Goal: Check status: Check status

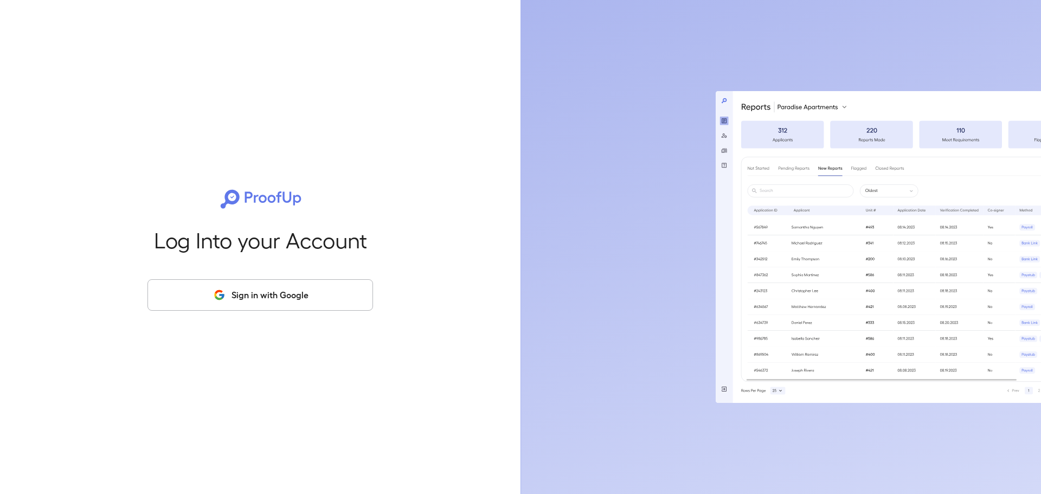
click at [293, 305] on button "Sign in with Google" at bounding box center [260, 294] width 226 height 31
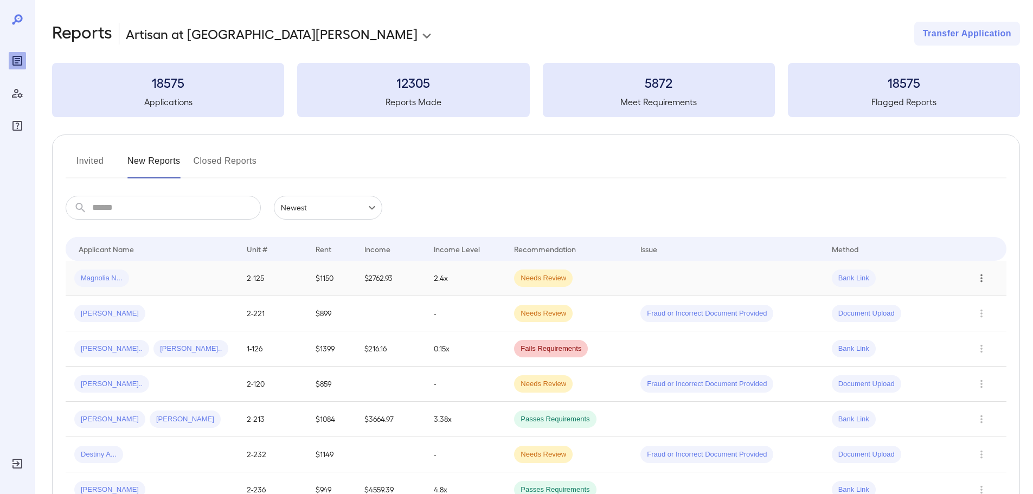
click at [979, 277] on icon "Row Actions" at bounding box center [982, 278] width 12 height 13
click at [889, 279] on div at bounding box center [516, 247] width 1033 height 494
click at [101, 280] on span "Magnolia N..." at bounding box center [101, 278] width 55 height 10
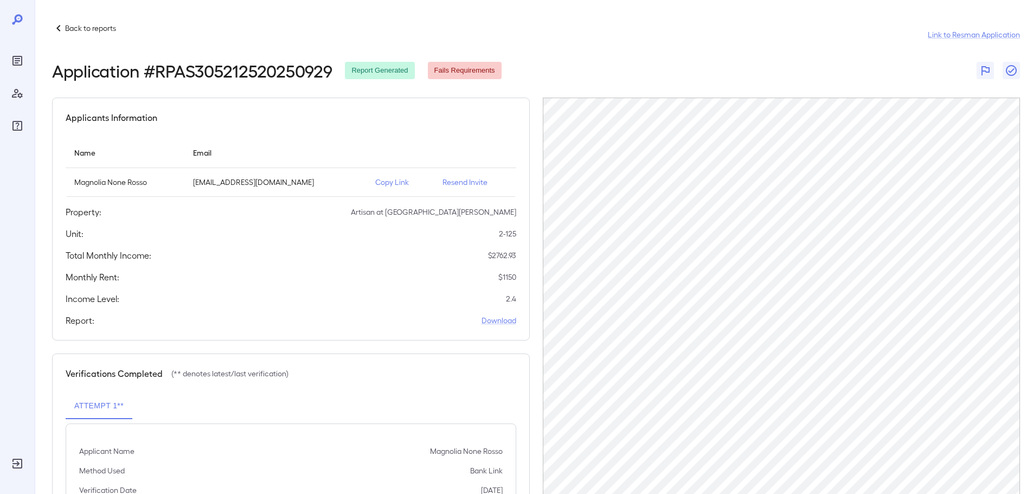
click at [461, 180] on p "Resend Invite" at bounding box center [474, 182] width 65 height 11
click at [467, 183] on p "Resend Invite" at bounding box center [474, 182] width 65 height 11
click at [18, 19] on icon at bounding box center [17, 19] width 13 height 13
click at [68, 29] on p "Back to reports" at bounding box center [90, 28] width 51 height 11
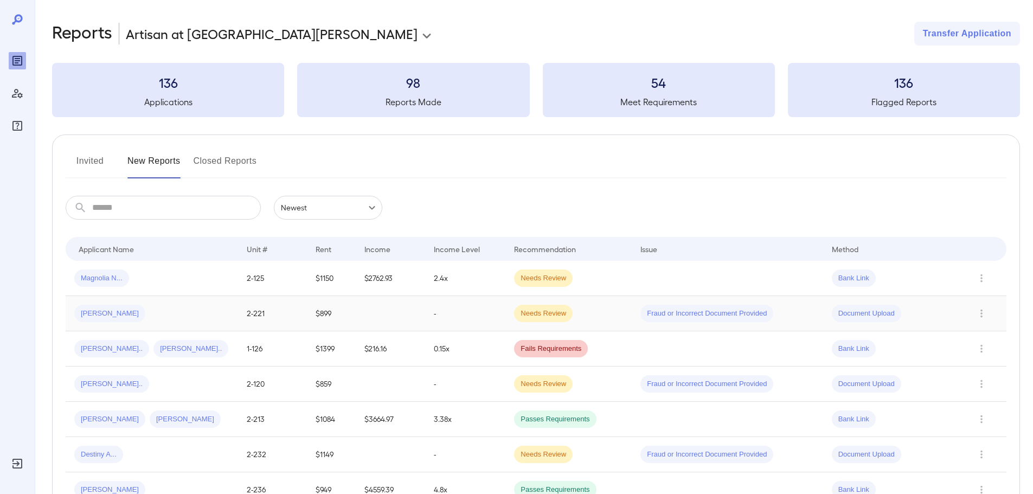
click at [945, 315] on div "Document Upload" at bounding box center [892, 313] width 120 height 17
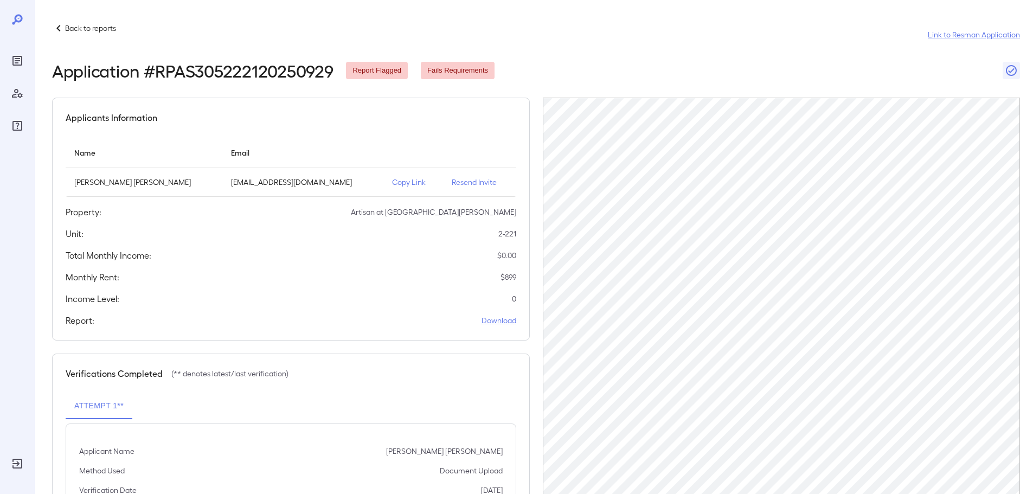
click at [72, 29] on p "Back to reports" at bounding box center [90, 28] width 51 height 11
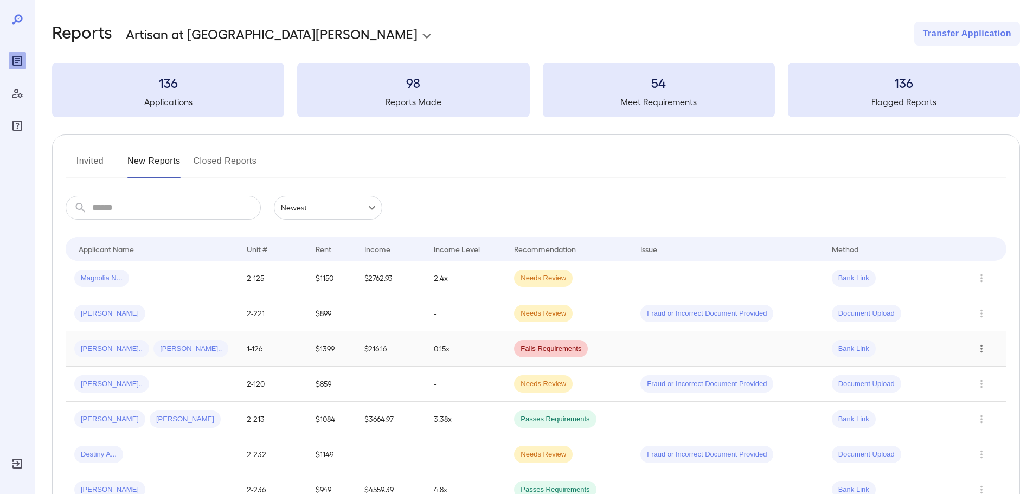
click at [981, 348] on icon "Row Actions" at bounding box center [981, 349] width 2 height 8
click at [981, 373] on li "View Application" at bounding box center [990, 370] width 86 height 17
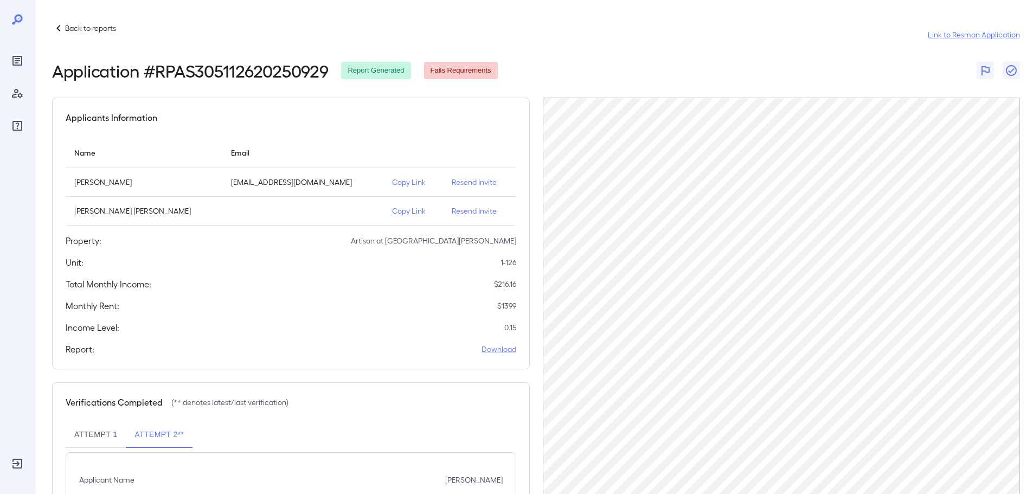
click at [457, 180] on p "Resend Invite" at bounding box center [479, 182] width 55 height 11
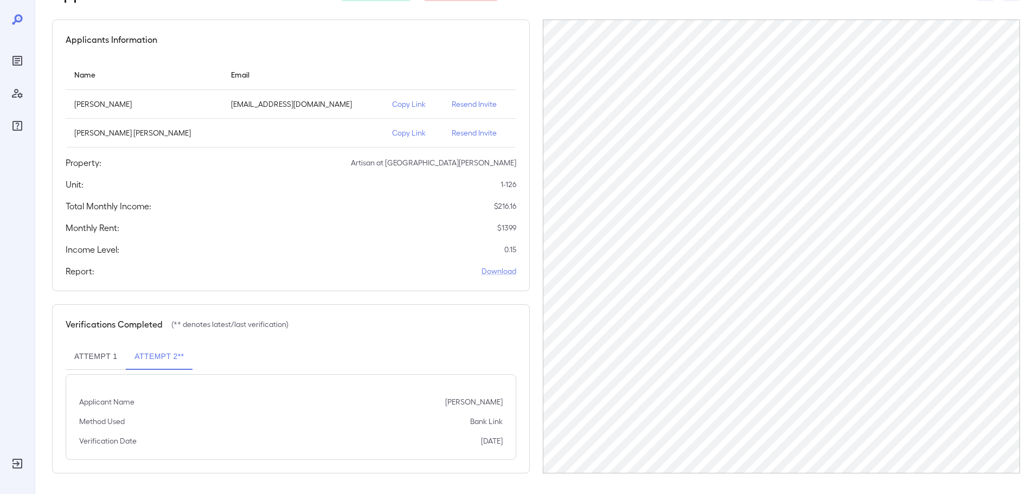
scroll to position [79, 0]
click at [150, 359] on button "Attempt 2**" at bounding box center [159, 356] width 67 height 26
click at [98, 358] on button "Attempt 1" at bounding box center [96, 356] width 60 height 26
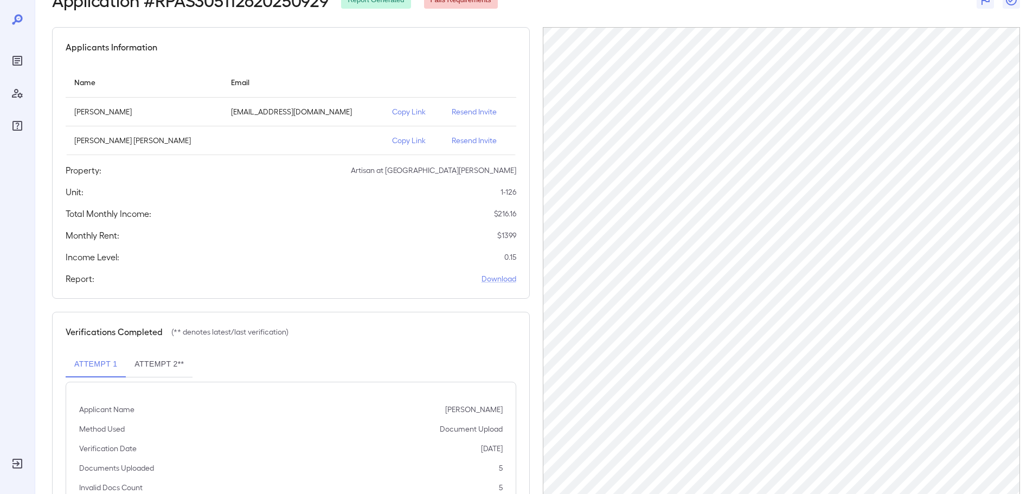
scroll to position [0, 0]
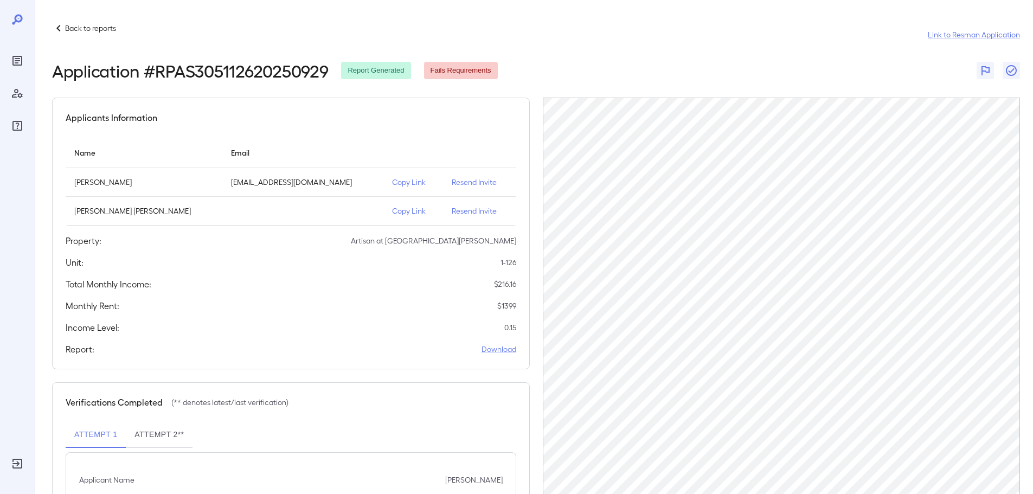
click at [105, 25] on p "Back to reports" at bounding box center [90, 28] width 51 height 11
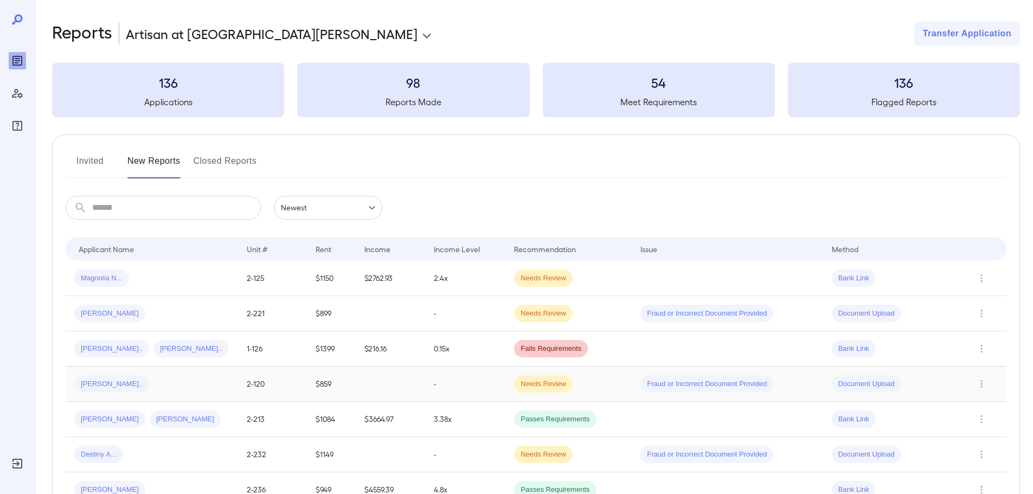
click at [469, 383] on td "-" at bounding box center [465, 384] width 81 height 35
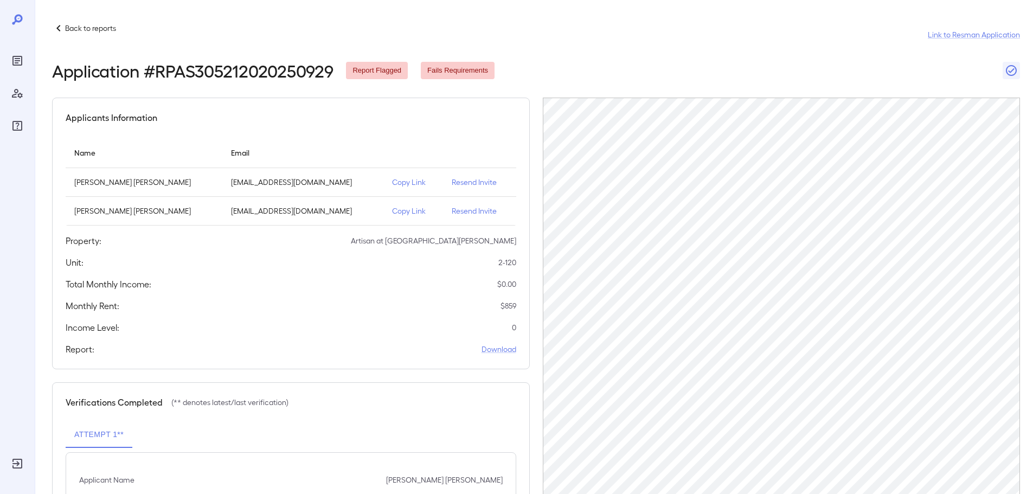
click at [457, 209] on p "Resend Invite" at bounding box center [479, 211] width 55 height 11
click at [456, 183] on p "Resend Invite" at bounding box center [479, 182] width 55 height 11
click at [75, 29] on p "Back to reports" at bounding box center [90, 28] width 51 height 11
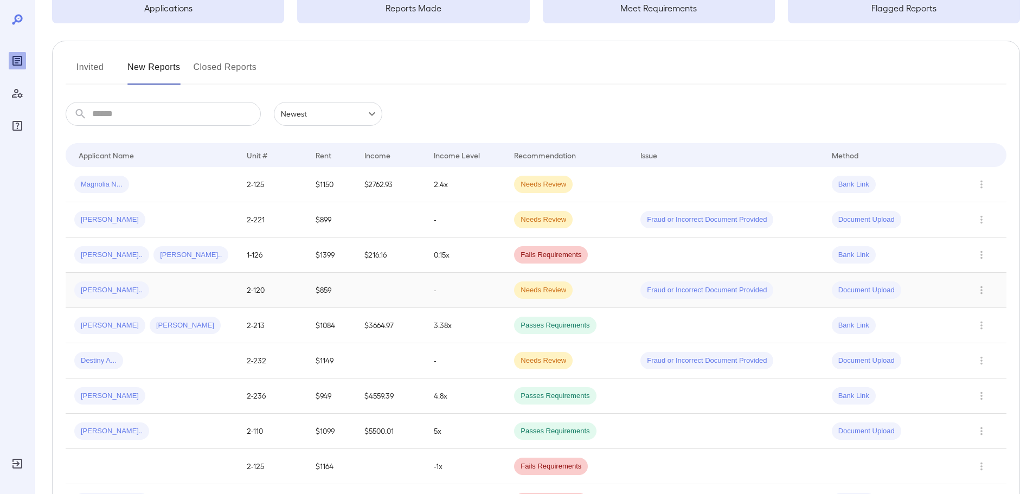
scroll to position [108, 0]
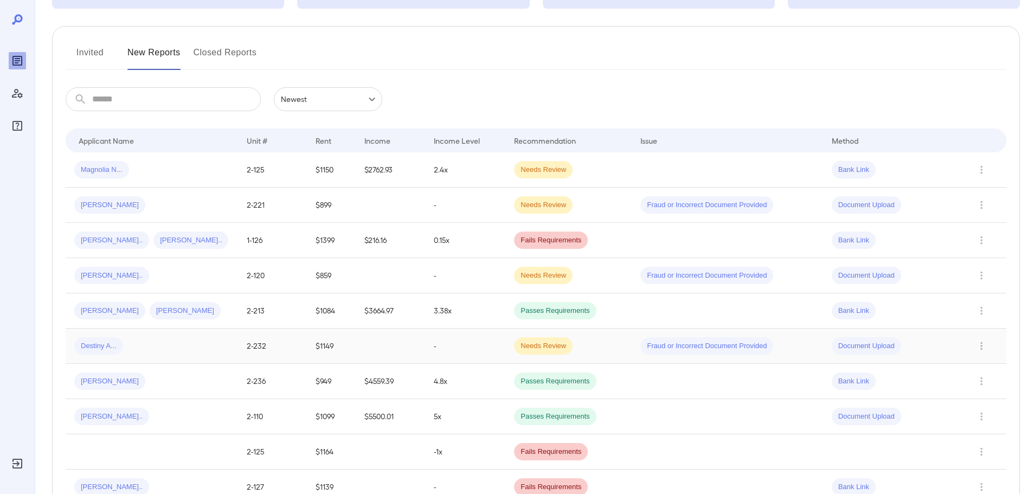
click at [942, 339] on div "Document Upload" at bounding box center [892, 345] width 120 height 17
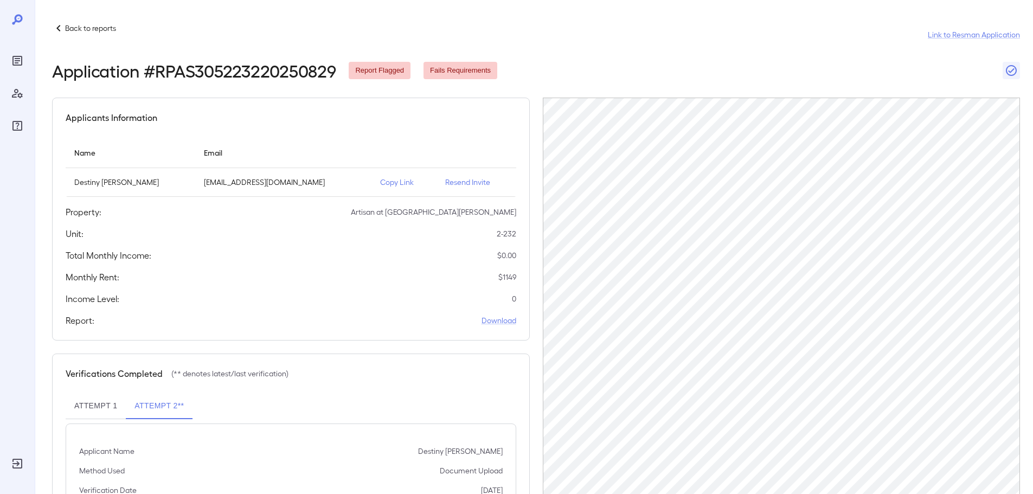
click at [85, 28] on p "Back to reports" at bounding box center [90, 28] width 51 height 11
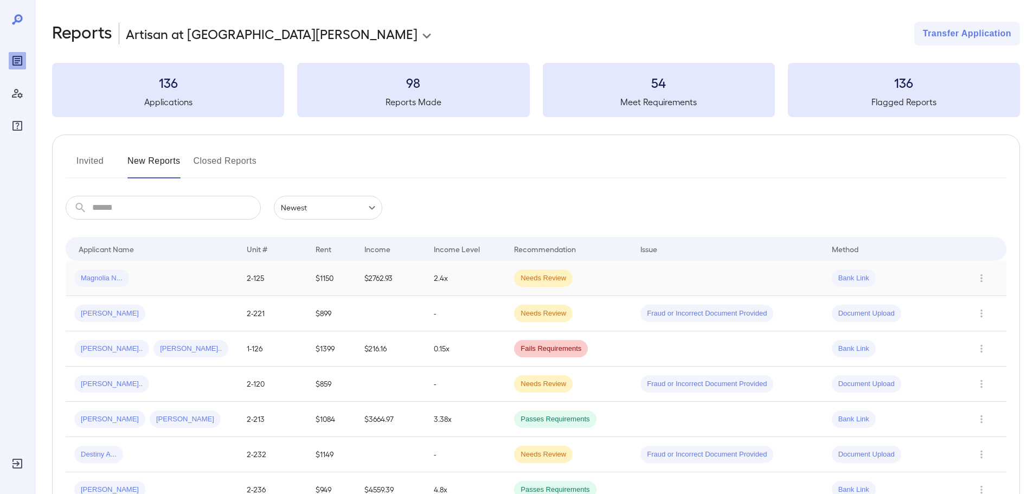
click at [446, 275] on td "2.4x" at bounding box center [465, 278] width 81 height 35
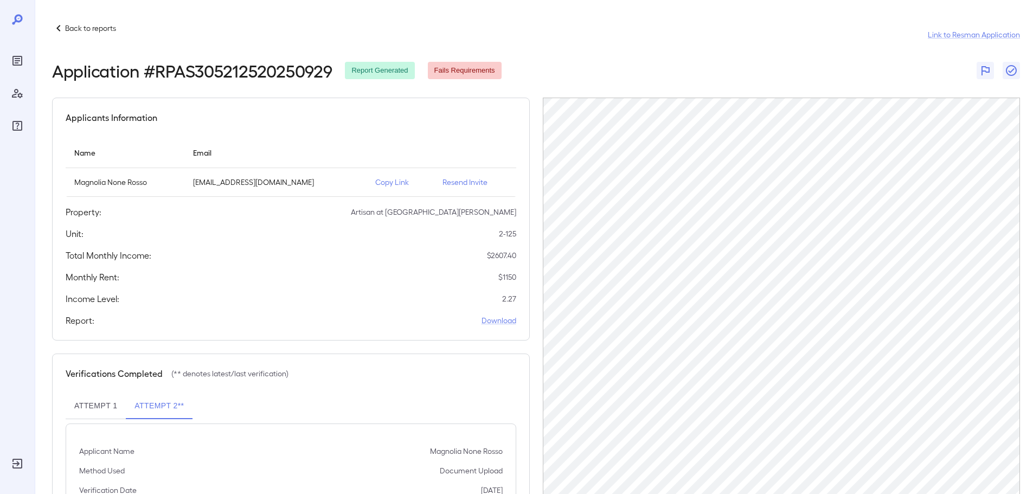
click at [81, 22] on div "Back to reports" at bounding box center [84, 28] width 64 height 13
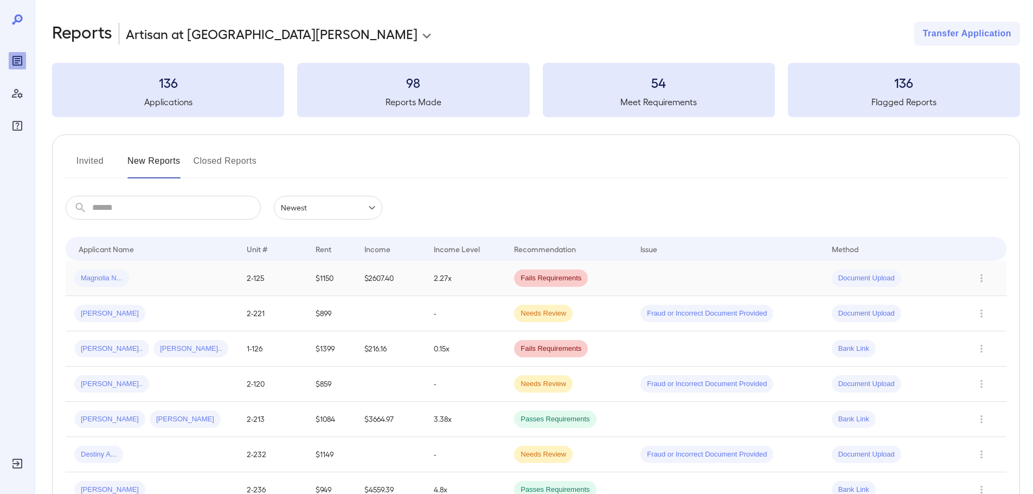
click at [515, 279] on span "Fails Requirements" at bounding box center [551, 278] width 74 height 10
